Goal: Task Accomplishment & Management: Complete application form

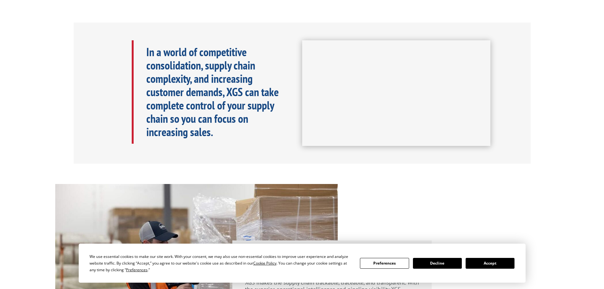
scroll to position [309, 0]
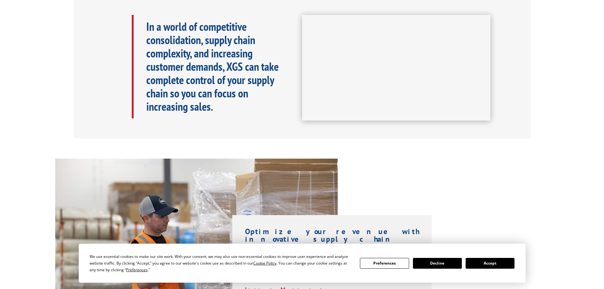
click at [496, 265] on button "Accept" at bounding box center [489, 263] width 49 height 11
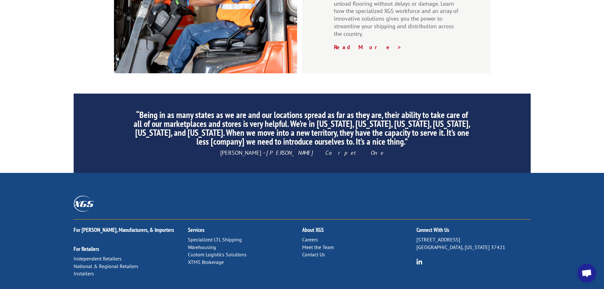
scroll to position [966, 0]
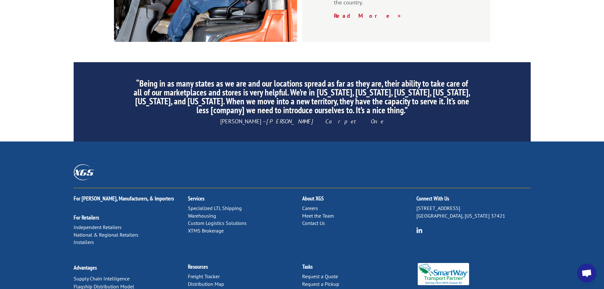
click at [213, 205] on link "Specialized LTL Shipping" at bounding box center [215, 208] width 54 height 6
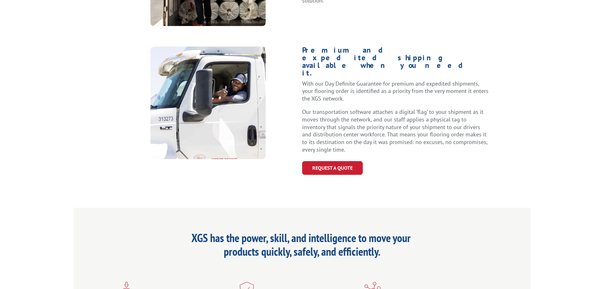
scroll to position [381, 0]
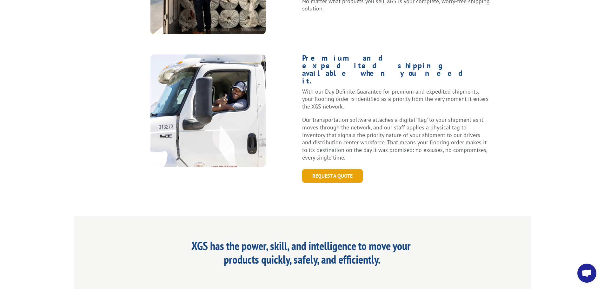
click at [343, 169] on link "Request a Quote" at bounding box center [332, 176] width 61 height 14
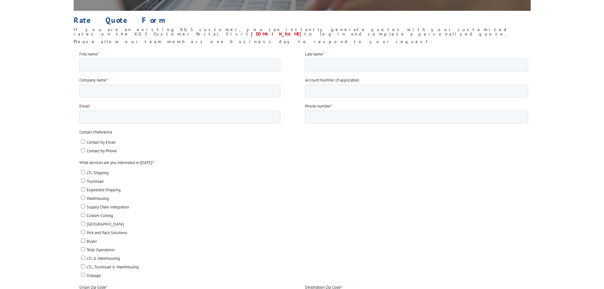
scroll to position [159, 0]
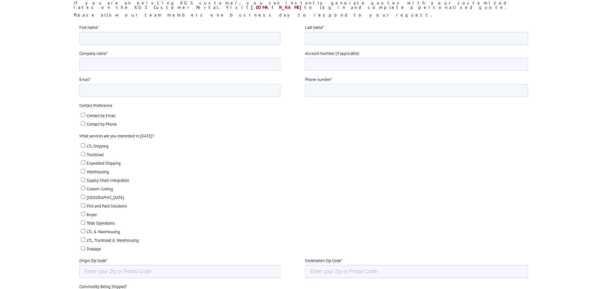
click at [84, 146] on input "LTL Shipping" at bounding box center [83, 145] width 4 height 4
checkbox input "true"
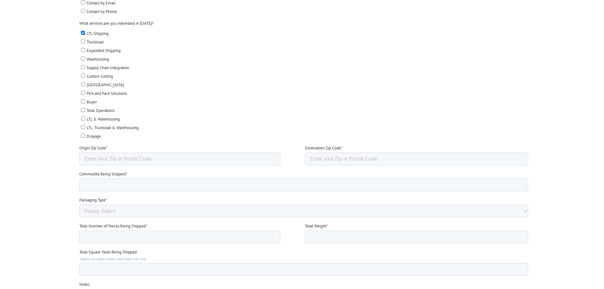
scroll to position [285, 0]
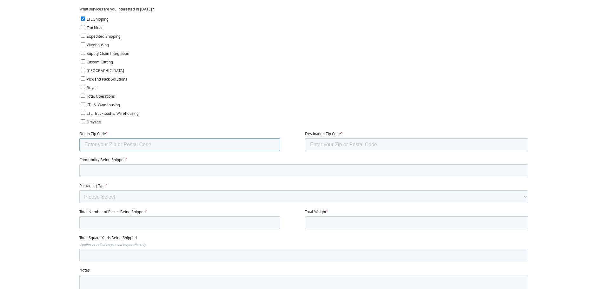
click at [149, 146] on input "Origin Zip Code *" at bounding box center [179, 144] width 201 height 13
click at [273, 146] on input "-1" at bounding box center [179, 144] width 201 height 13
type input "0"
click at [272, 143] on input "0" at bounding box center [179, 144] width 201 height 13
click at [294, 95] on label "Total Operations" at bounding box center [304, 96] width 447 height 7
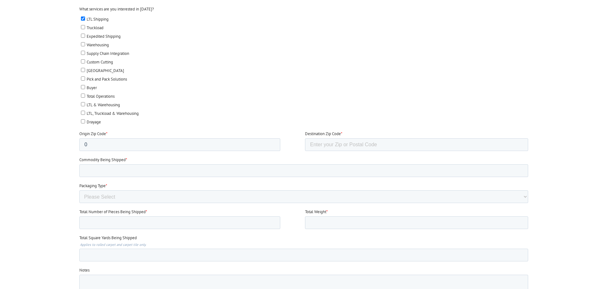
click at [85, 95] on input "Total Operations" at bounding box center [83, 96] width 4 height 4
checkbox input "true"
drag, startPoint x: 132, startPoint y: 144, endPoint x: 65, endPoint y: 139, distance: 67.1
click html "First name * Last name * Company name * Account Number (if applicable) Email * …"
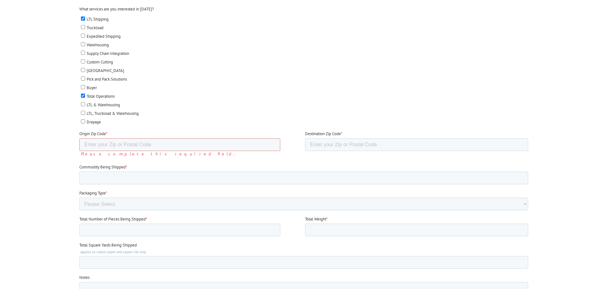
click at [47, 122] on div at bounding box center [302, 128] width 604 height 462
drag, startPoint x: 36, startPoint y: 272, endPoint x: 41, endPoint y: 279, distance: 8.4
click at [36, 272] on div at bounding box center [302, 128] width 604 height 462
click at [153, 143] on input "Origin Zip Code *" at bounding box center [179, 144] width 201 height 13
paste input "08007"
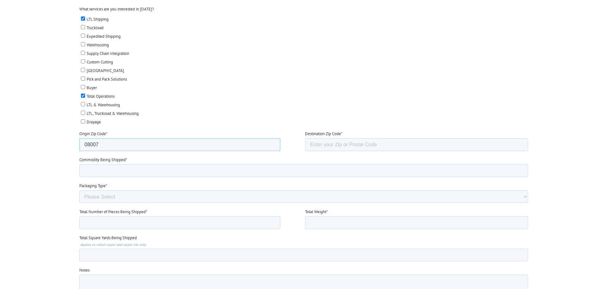
type input "08007"
click at [33, 131] on div at bounding box center [302, 128] width 604 height 462
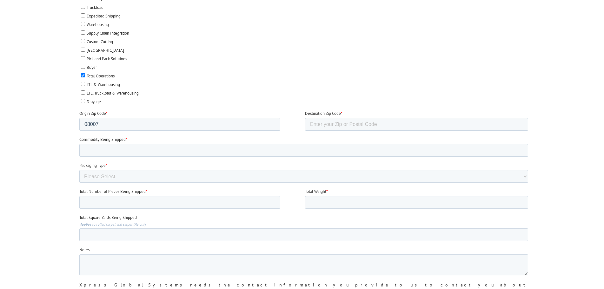
scroll to position [317, 0]
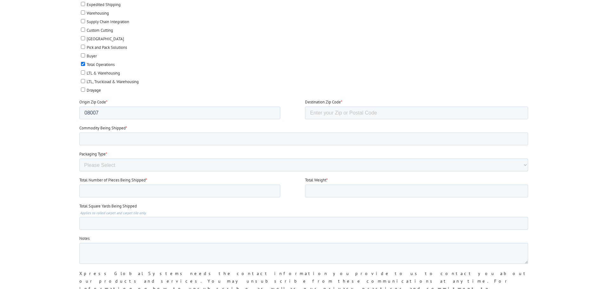
click at [29, 275] on div at bounding box center [302, 97] width 604 height 462
click at [131, 138] on input "Commodity Being Shipped *" at bounding box center [303, 139] width 448 height 13
click at [29, 141] on div at bounding box center [302, 97] width 604 height 462
click at [149, 134] on input "Commodity Being Shipped *" at bounding box center [303, 139] width 448 height 13
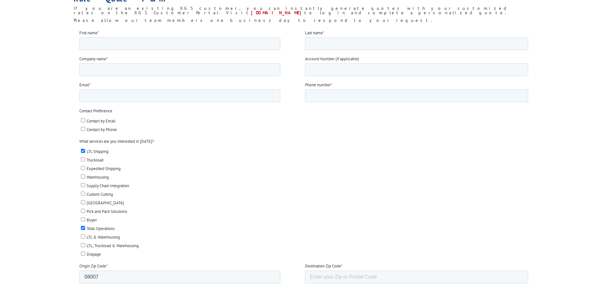
scroll to position [159, 0]
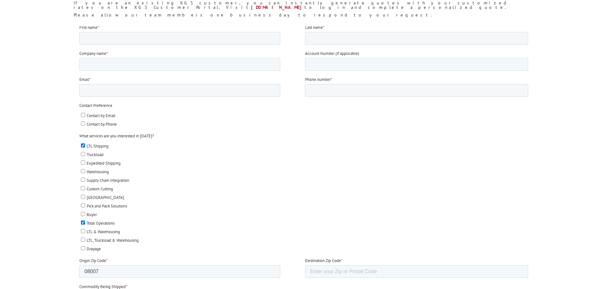
click at [83, 222] on input "Total Operations" at bounding box center [83, 222] width 4 height 4
checkbox input "false"
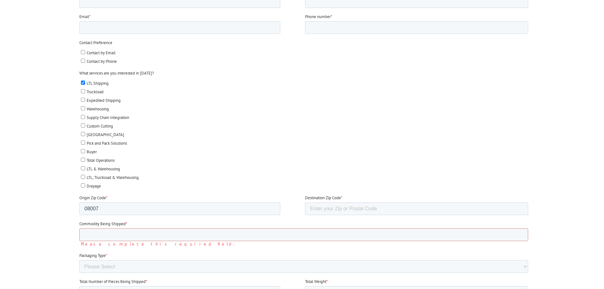
scroll to position [222, 0]
click at [342, 206] on input "Destination Zip Code *" at bounding box center [415, 208] width 223 height 13
click at [333, 210] on input "Destination Zip Code *" at bounding box center [415, 208] width 223 height 13
paste input "06475"
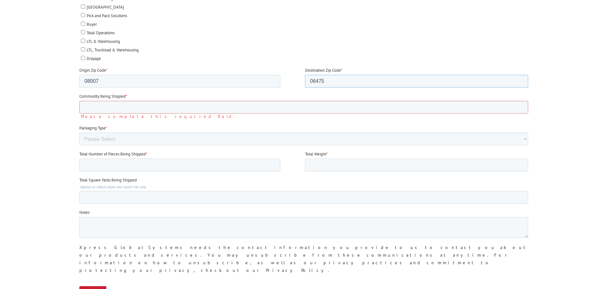
scroll to position [381, 0]
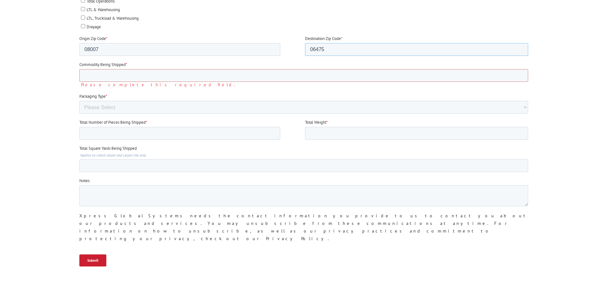
type input "06475"
click at [93, 254] on input "Submit" at bounding box center [92, 260] width 27 height 12
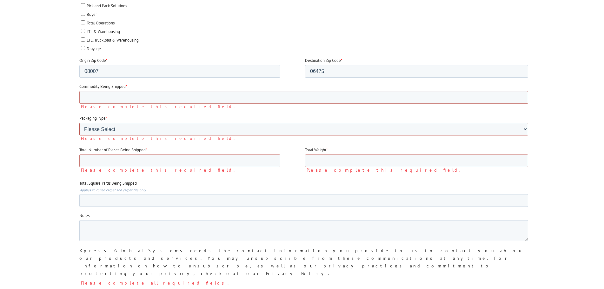
click at [115, 130] on select "Please Select Rolled Goods Palletized" at bounding box center [303, 129] width 448 height 13
select select "Pallets (40"x48")"
click at [79, 135] on select "Please Select Rolled Goods Palletized" at bounding box center [303, 129] width 448 height 13
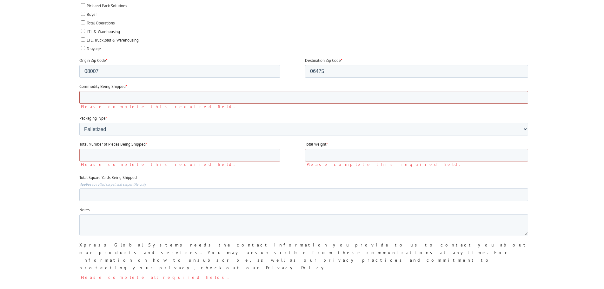
click at [114, 101] on input "Commodity Being Shipped *" at bounding box center [303, 97] width 448 height 13
click at [116, 153] on input "Total Number of Pieces Being Shipped *" at bounding box center [179, 155] width 201 height 13
click at [40, 148] on div at bounding box center [302, 53] width 604 height 503
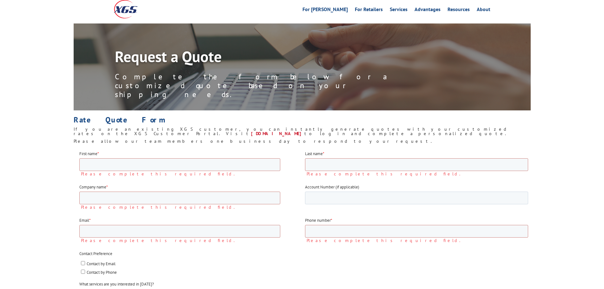
scroll to position [0, 0]
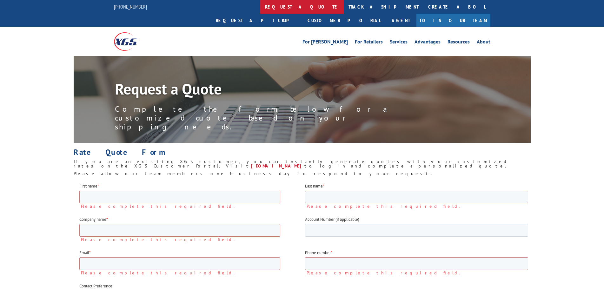
click at [260, 7] on link "request a quote" at bounding box center [301, 7] width 83 height 14
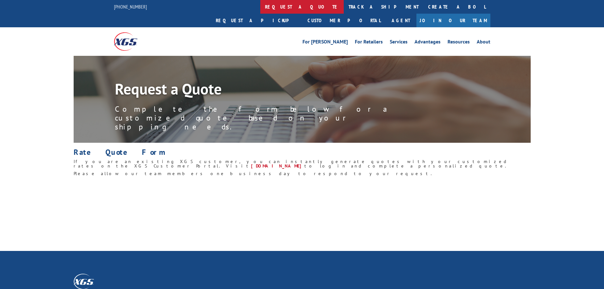
click at [260, 10] on link "request a quote" at bounding box center [301, 7] width 83 height 14
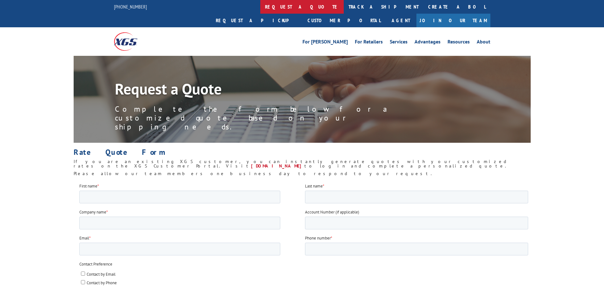
click at [260, 11] on link "request a quote" at bounding box center [301, 7] width 83 height 14
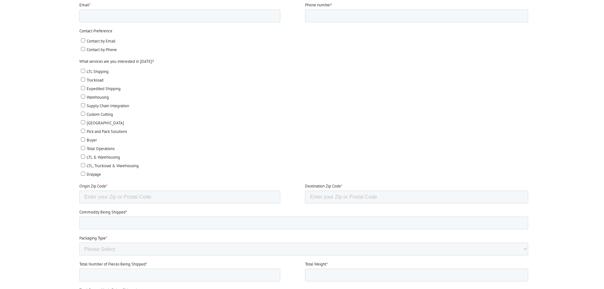
scroll to position [204, 0]
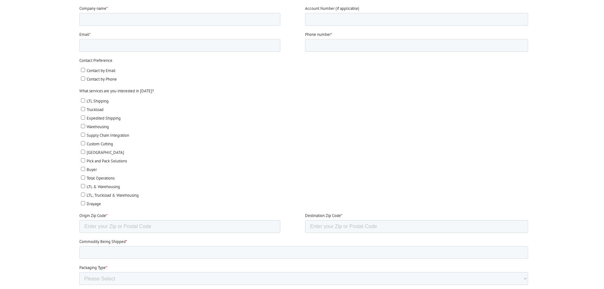
click at [81, 98] on input "LTL Shipping" at bounding box center [83, 100] width 4 height 4
checkbox input "true"
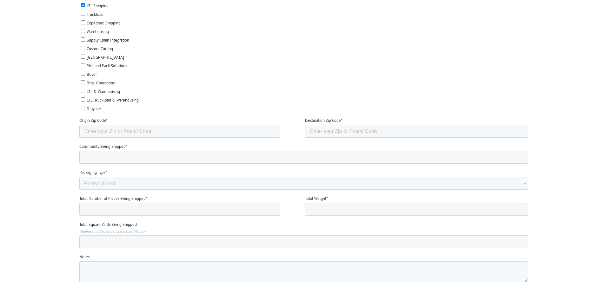
scroll to position [330, 0]
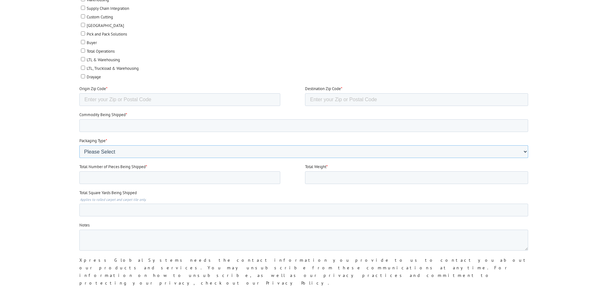
click at [158, 147] on select "Please Select Rolled Goods Palletized" at bounding box center [303, 151] width 448 height 13
select select "Pallets (40"x48")"
click at [79, 158] on select "Please Select Rolled Goods Palletized" at bounding box center [303, 151] width 448 height 13
click at [116, 180] on input "Total Number of Pieces Being Shipped *" at bounding box center [179, 177] width 201 height 13
type input "4"
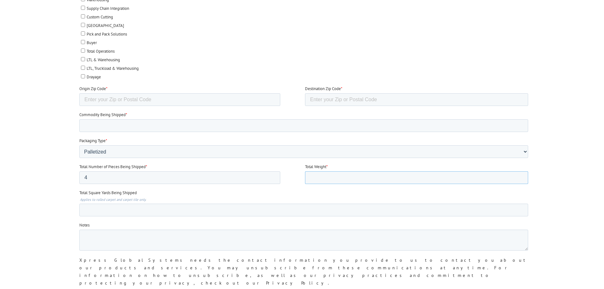
click at [336, 178] on input "Total Weight *" at bounding box center [415, 177] width 223 height 13
type input "120"
click at [27, 132] on div at bounding box center [302, 79] width 604 height 454
click at [131, 124] on input "Commodity Being Shipped *" at bounding box center [303, 125] width 448 height 13
click at [498, 126] on input "Commodity Being Shipped *" at bounding box center [303, 125] width 448 height 13
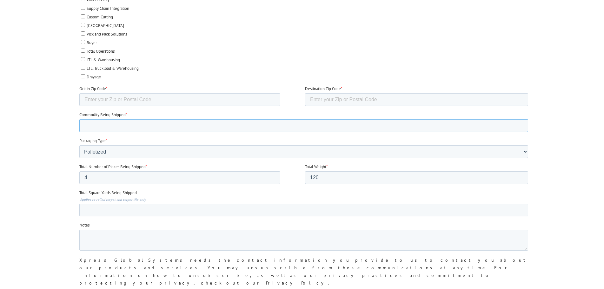
click at [116, 126] on input "Commodity Being Shipped *" at bounding box center [303, 125] width 448 height 13
click at [129, 97] on input "Origin Zip Code *" at bounding box center [179, 99] width 201 height 13
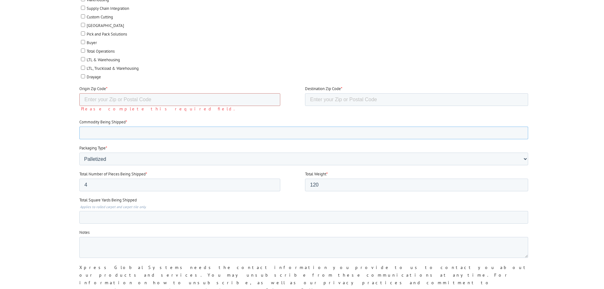
click at [115, 129] on input "Commodity Being Shipped *" at bounding box center [303, 133] width 448 height 13
click at [127, 132] on input "Commodity Being Shipped *" at bounding box center [303, 133] width 448 height 13
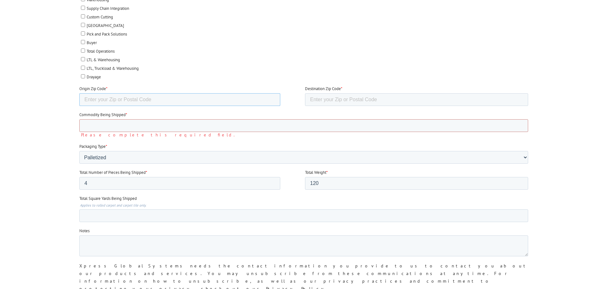
click at [131, 99] on input "Origin Zip Code *" at bounding box center [179, 99] width 201 height 13
type input "08007"
click at [35, 96] on div at bounding box center [302, 83] width 604 height 462
click at [344, 103] on input "Destination Zip Code *" at bounding box center [415, 99] width 223 height 13
paste input "06475"
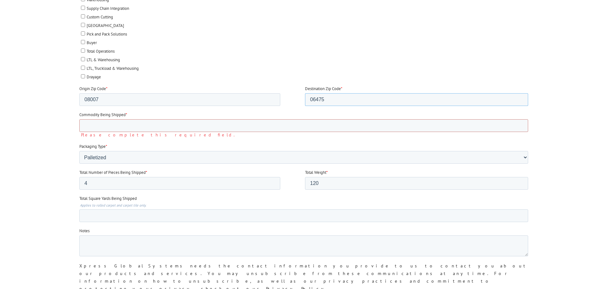
type input "06475"
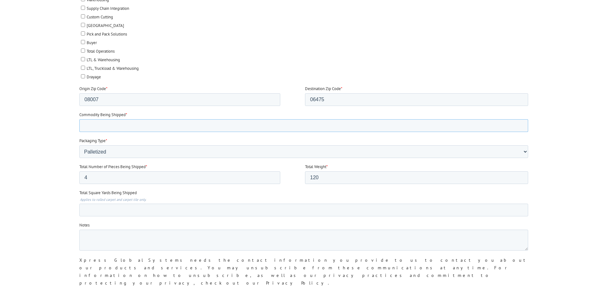
click at [142, 128] on input "Commodity Being Shipped *" at bounding box center [303, 125] width 448 height 13
click at [114, 209] on input "Total Square Yards Being Shipped" at bounding box center [303, 210] width 448 height 13
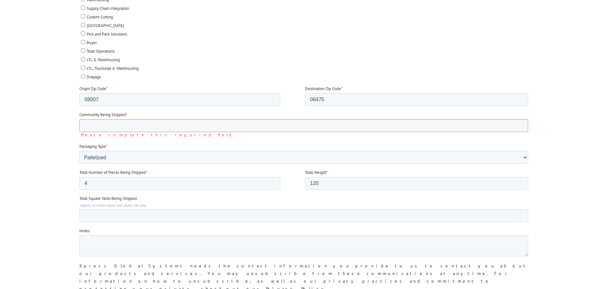
click at [41, 148] on div at bounding box center [302, 83] width 604 height 462
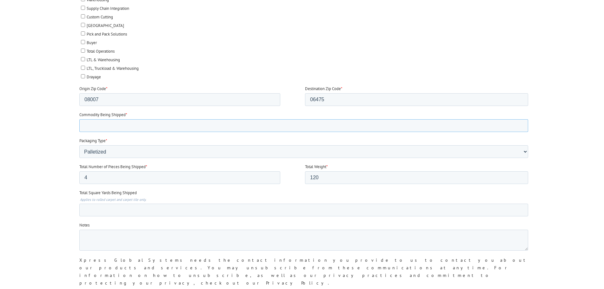
click at [121, 127] on input "Commodity Being Shipped *" at bounding box center [303, 125] width 448 height 13
